Goal: Task Accomplishment & Management: Use online tool/utility

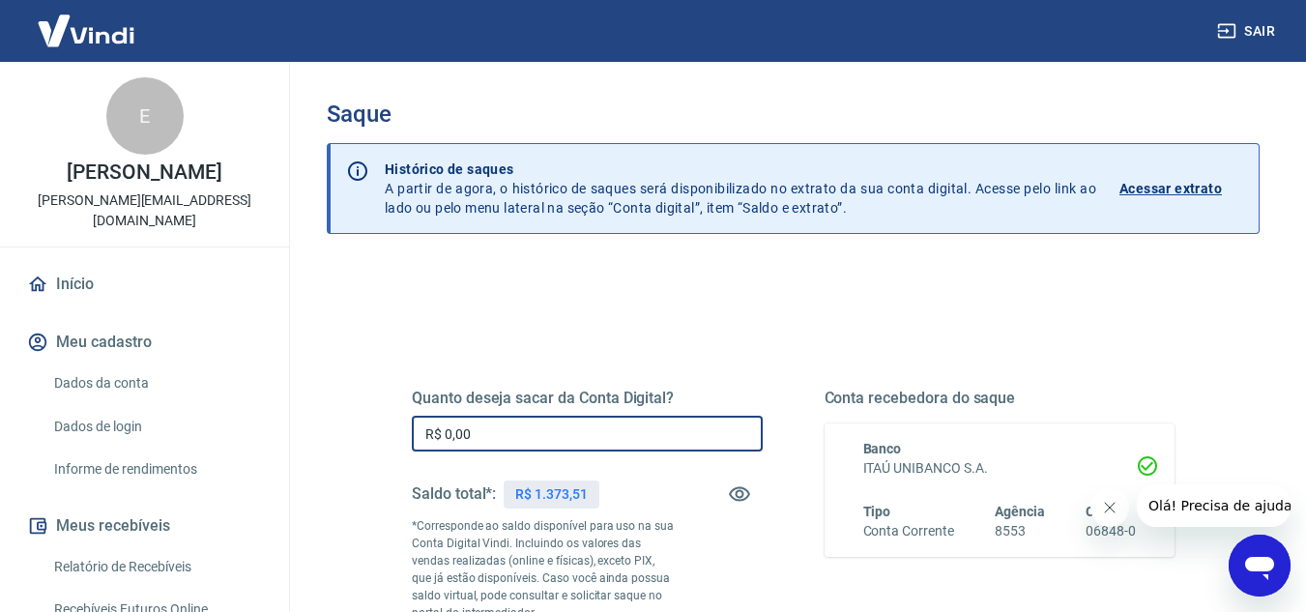
drag, startPoint x: 506, startPoint y: 432, endPoint x: 387, endPoint y: 426, distance: 120.0
click at [387, 426] on div "Quanto deseja sacar da Conta Digital? R$ 0,00 ​ Saldo total*: R$ 1.373,51 *Corr…" at bounding box center [792, 536] width 855 height 467
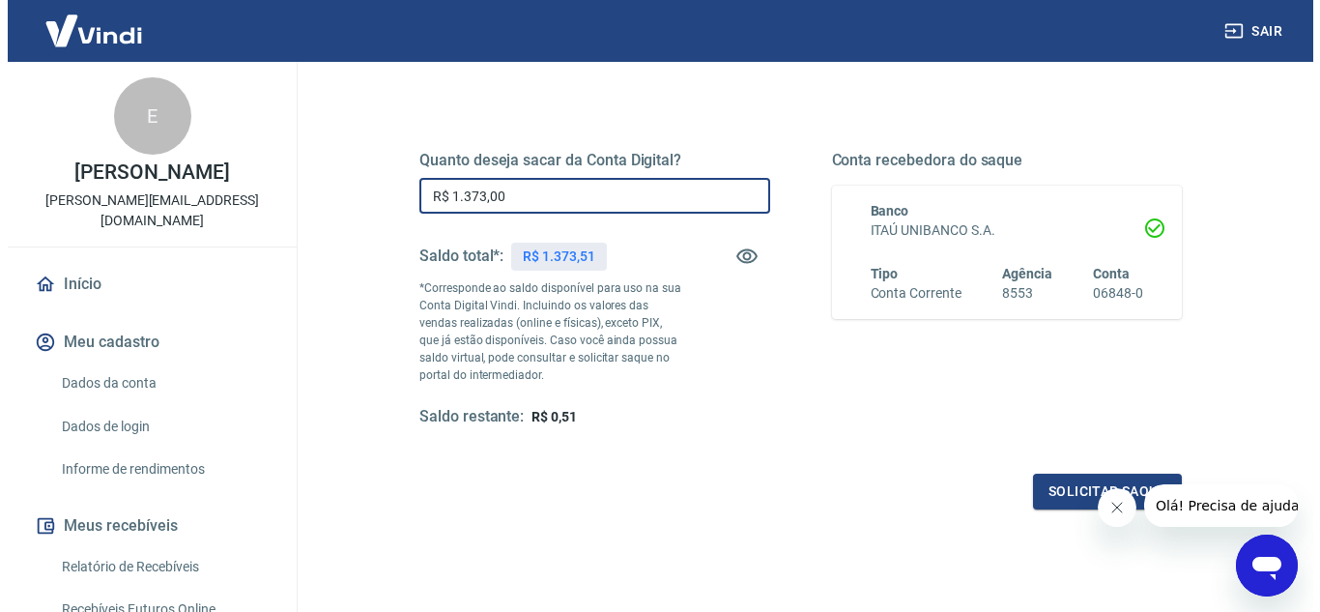
scroll to position [250, 0]
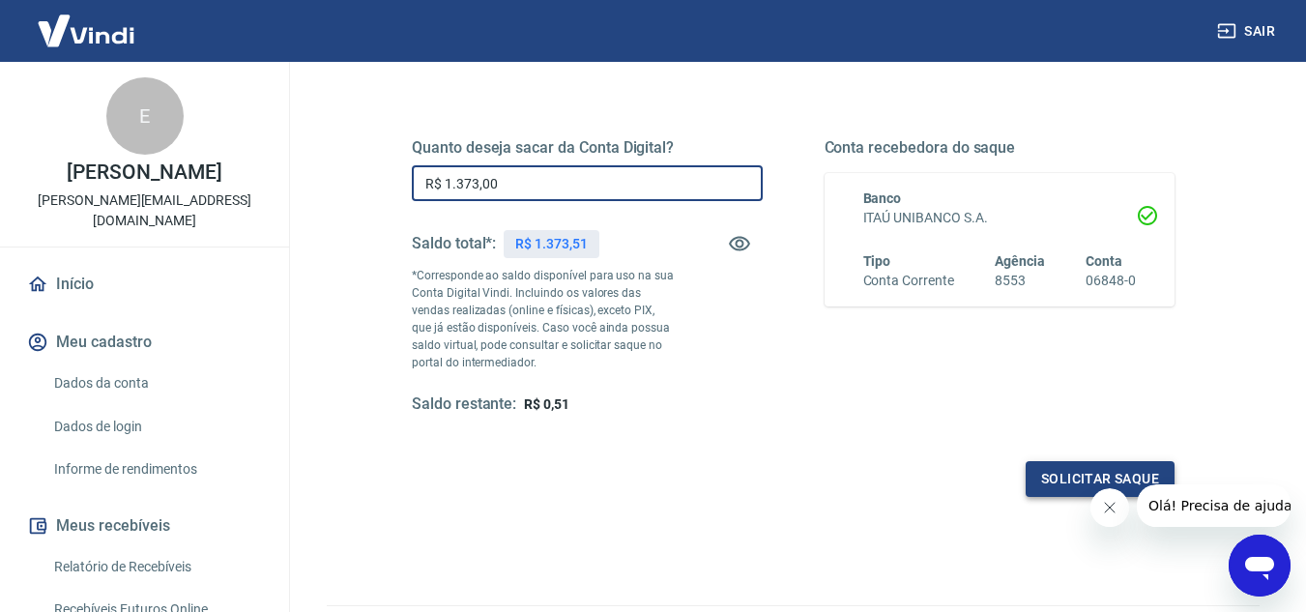
type input "R$ 1.373,00"
click at [1054, 471] on button "Solicitar saque" at bounding box center [1099, 479] width 149 height 36
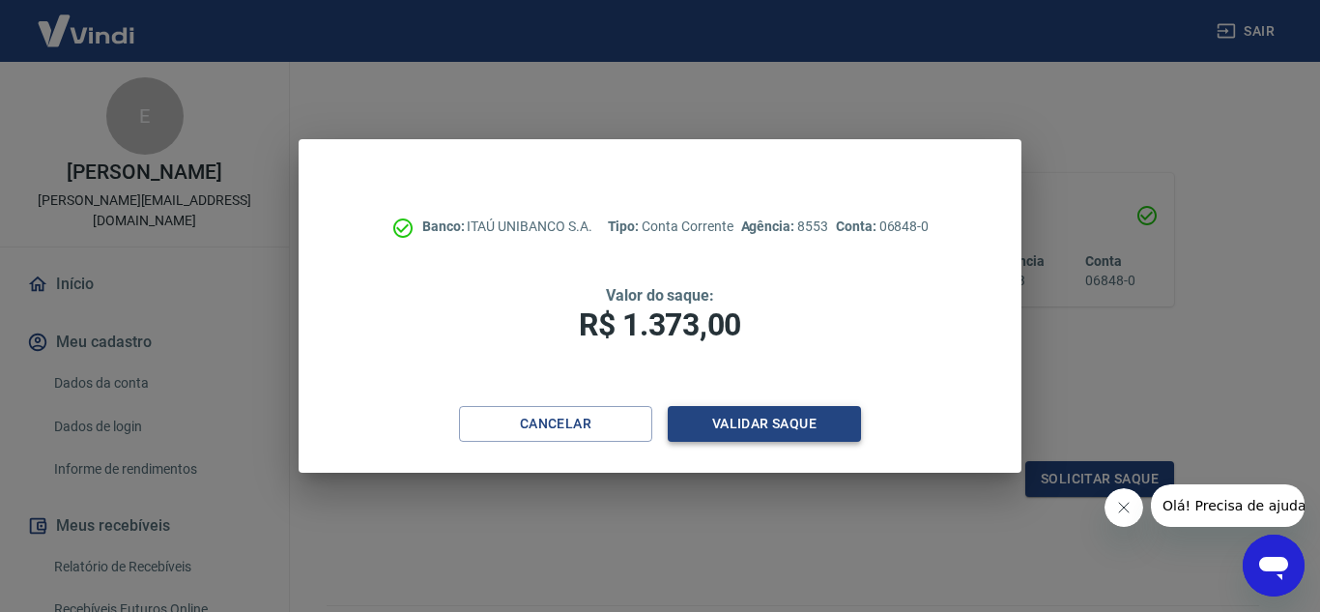
click at [801, 418] on button "Validar saque" at bounding box center [764, 424] width 193 height 36
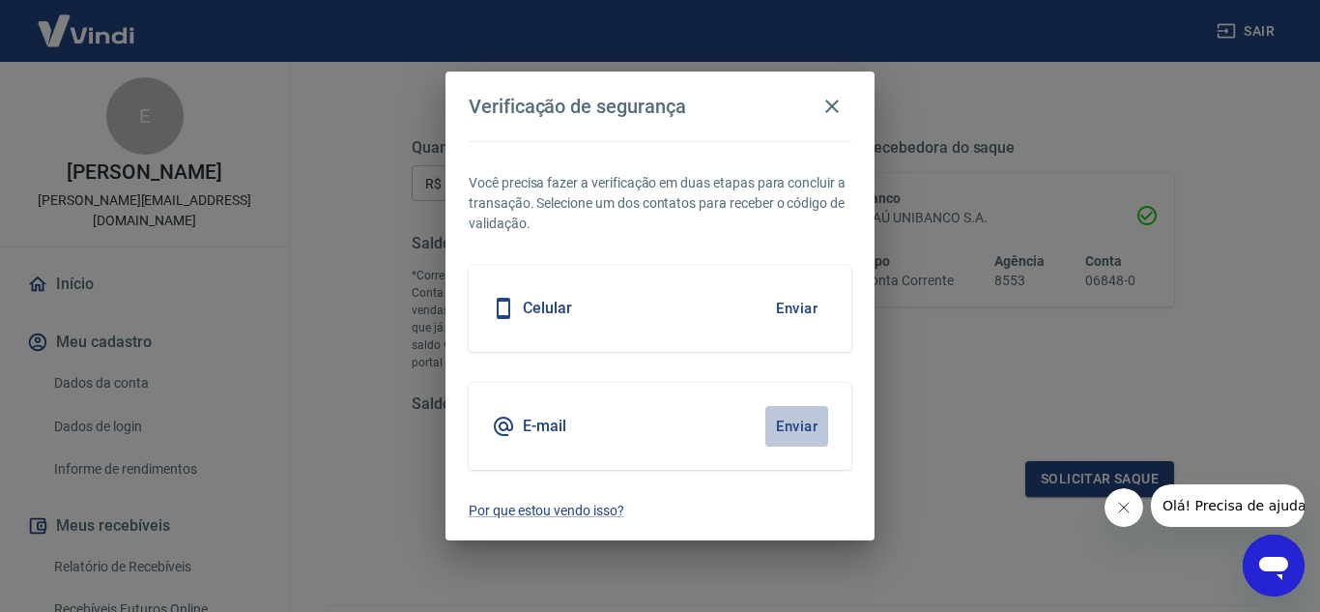
click at [792, 426] on button "Enviar" at bounding box center [796, 426] width 63 height 41
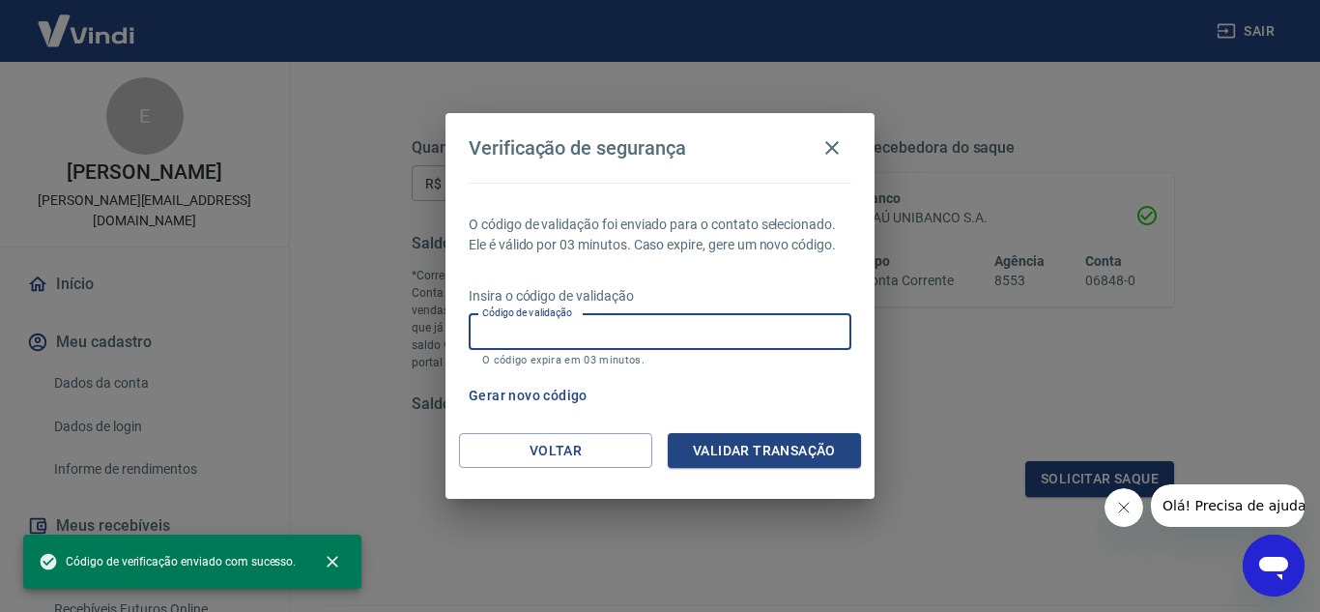
click at [505, 334] on input "Código de validação" at bounding box center [660, 332] width 383 height 36
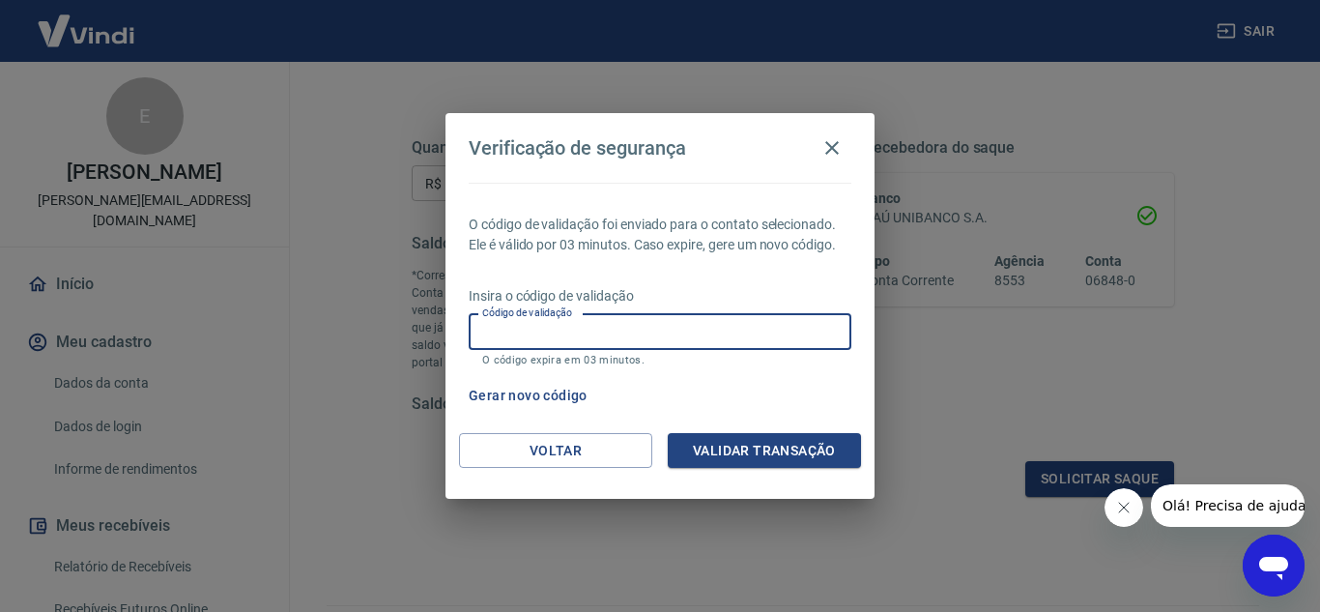
paste input "640041"
type input "640041"
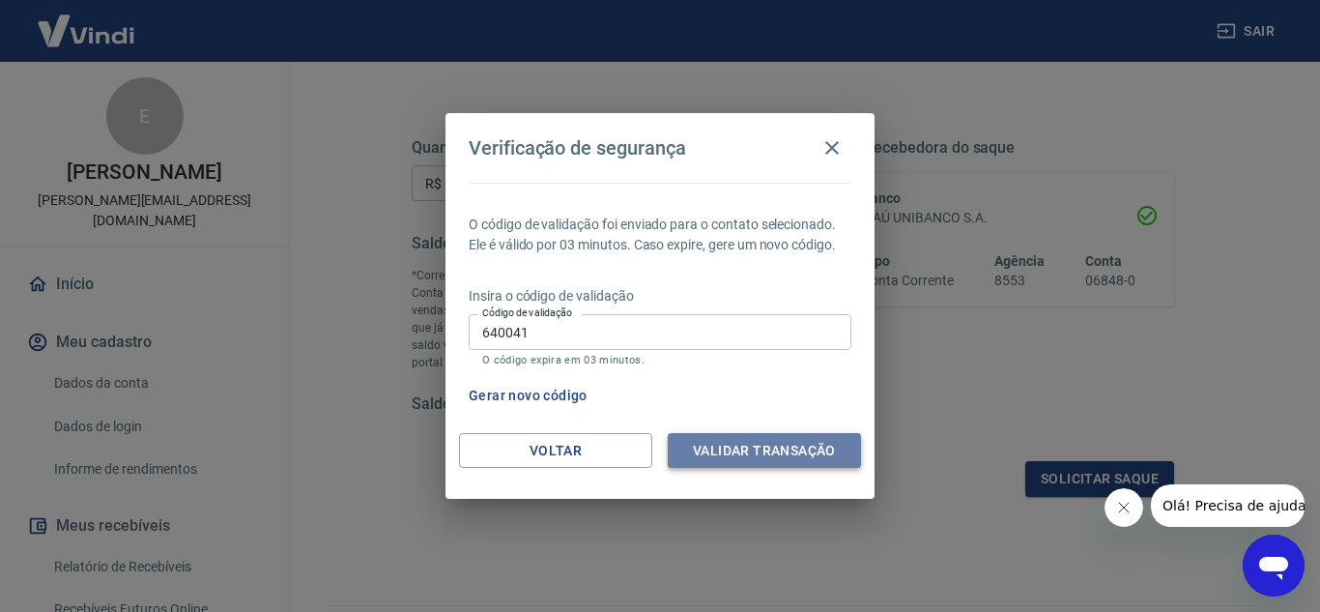
click at [698, 456] on button "Validar transação" at bounding box center [764, 451] width 193 height 36
